Goal: Information Seeking & Learning: Check status

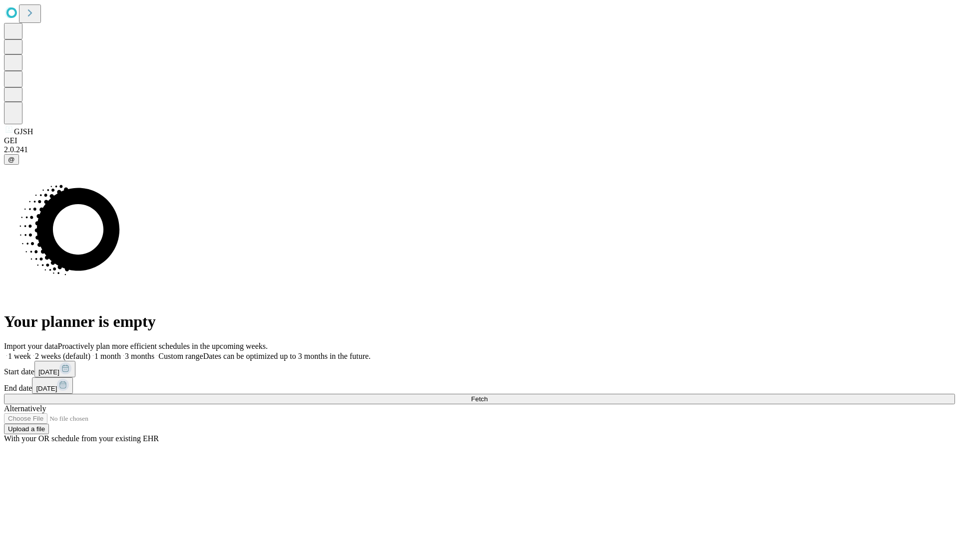
click at [488, 396] on span "Fetch" at bounding box center [479, 399] width 16 height 7
